Goal: Information Seeking & Learning: Understand process/instructions

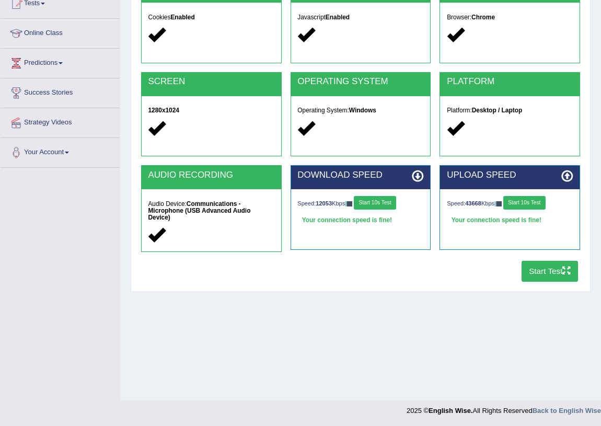
scroll to position [122, 0]
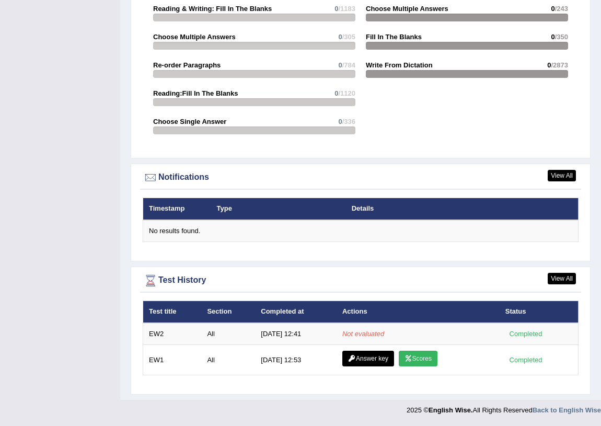
scroll to position [1132, 0]
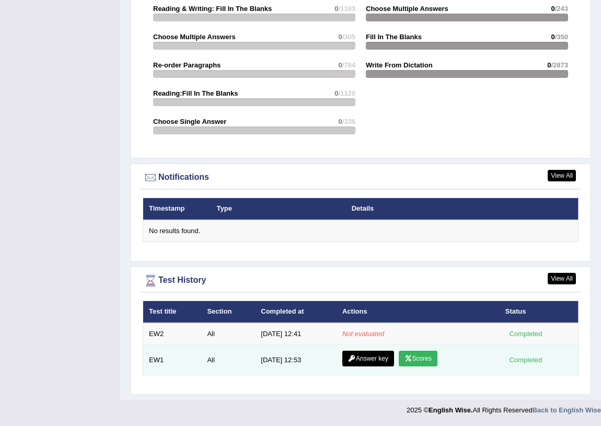
click at [372, 361] on link "Answer key" at bounding box center [368, 359] width 52 height 16
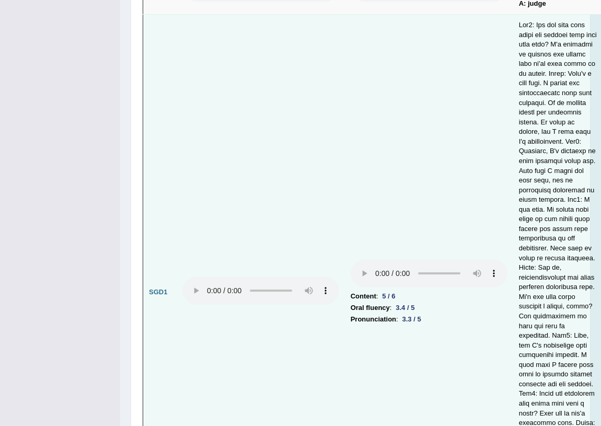
scroll to position [3610, 0]
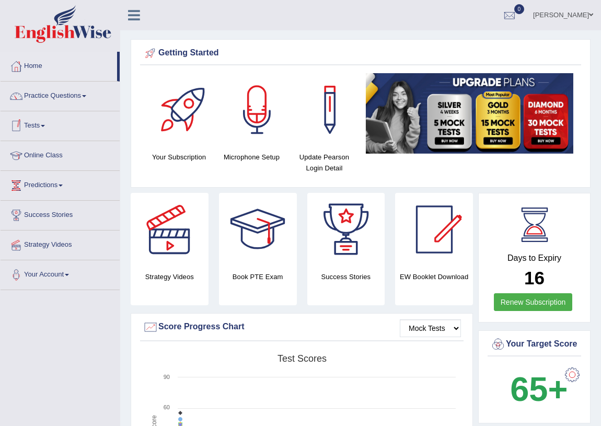
click at [45, 126] on link "Tests" at bounding box center [60, 124] width 119 height 26
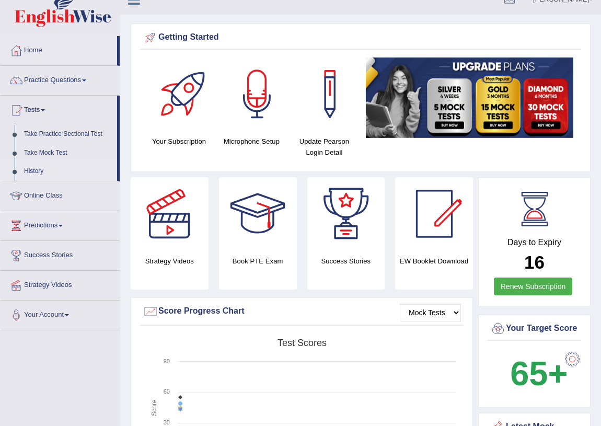
scroll to position [47, 0]
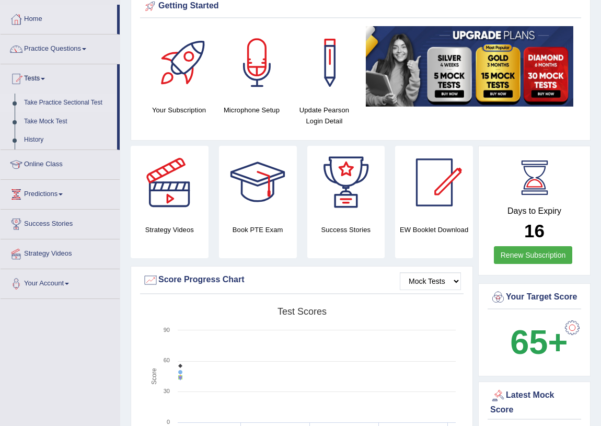
click at [66, 99] on link "Take Practice Sectional Test" at bounding box center [68, 103] width 98 height 19
